Goal: Task Accomplishment & Management: Manage account settings

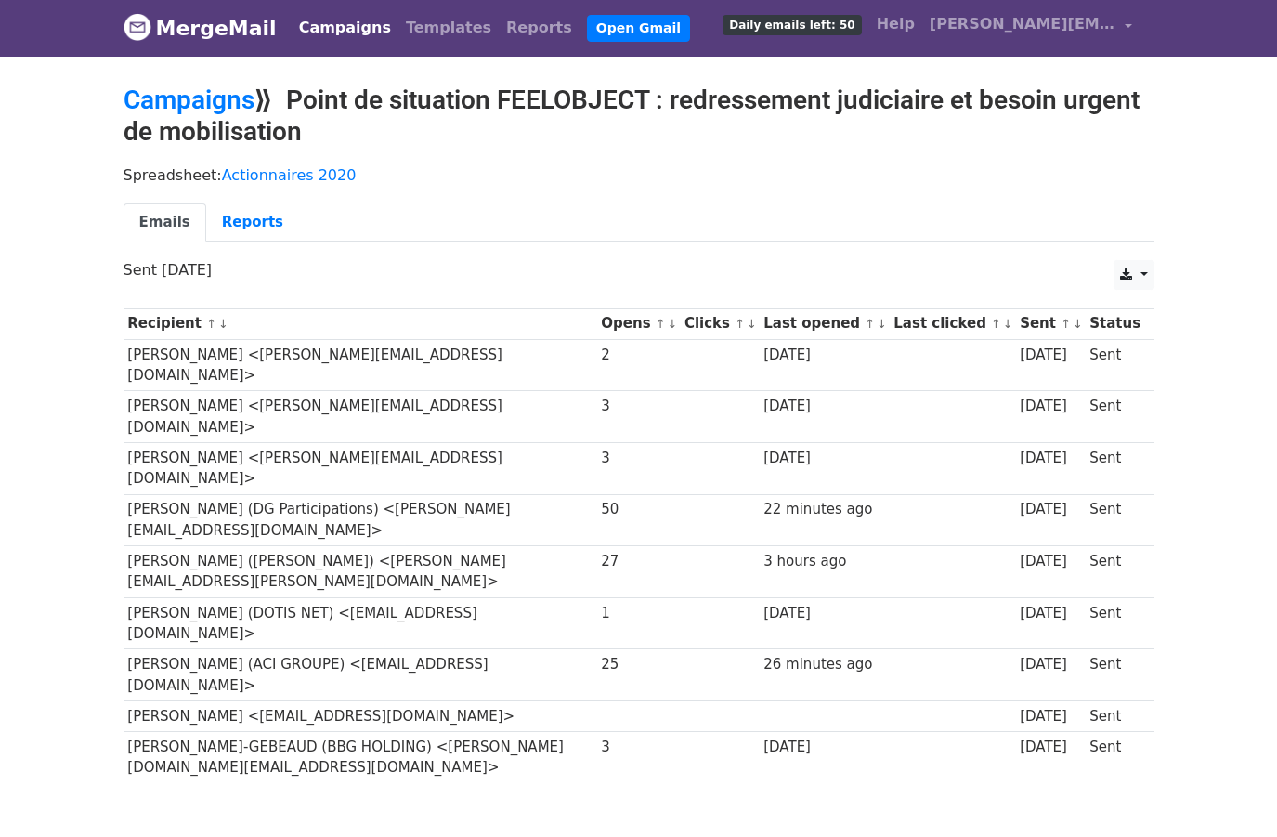
click at [59, 222] on body "MergeMail Campaigns Templates Reports Open Gmail Daily emails left: 50 Help [PE…" at bounding box center [638, 435] width 1277 height 874
